Goal: Navigation & Orientation: Find specific page/section

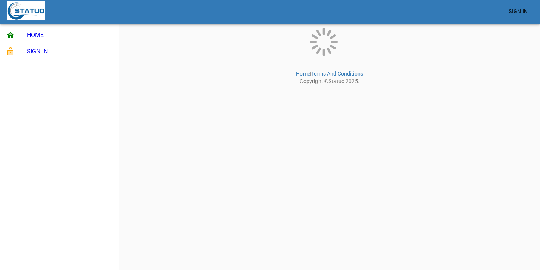
click at [262, 88] on html "Sign In HOME SIGN IN Home | Terms And Conditions Copyright © Statuo 2025 ." at bounding box center [270, 44] width 540 height 88
click at [60, 50] on span "SIGN IN" at bounding box center [70, 51] width 86 height 9
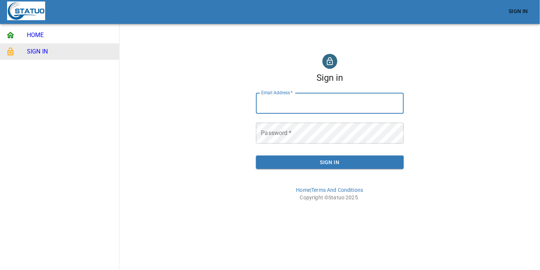
type input "[EMAIL_ADDRESS][DOMAIN_NAME]"
click at [300, 164] on span "Sign In" at bounding box center [330, 162] width 136 height 9
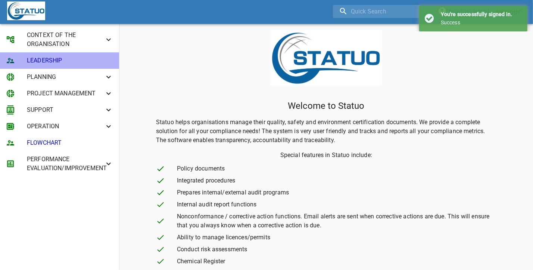
click at [45, 64] on span "LEADERSHIP" at bounding box center [70, 60] width 86 height 9
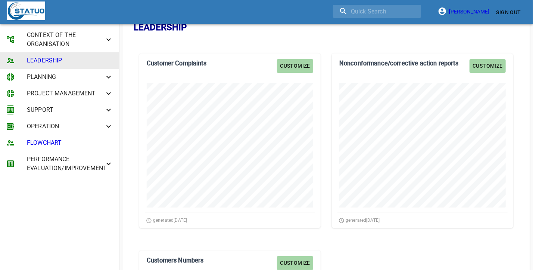
scroll to position [46, 0]
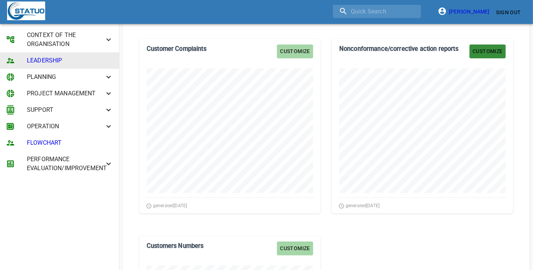
click at [491, 52] on span "Customize" at bounding box center [488, 51] width 30 height 9
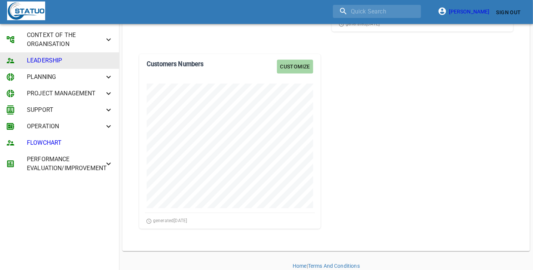
scroll to position [641, 0]
